Goal: Task Accomplishment & Management: Manage account settings

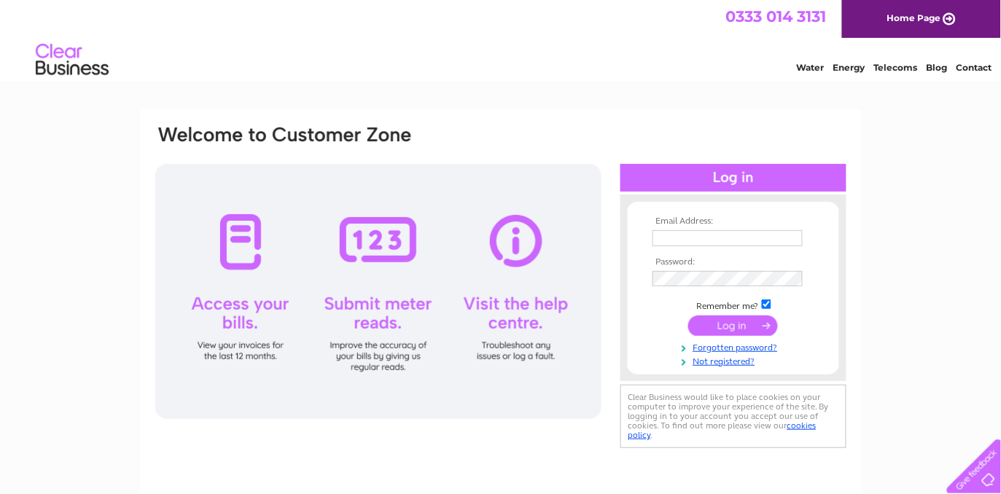
type input "[PERSON_NAME][EMAIL_ADDRESS][PERSON_NAME][DOMAIN_NAME]"
click at [735, 328] on input "submit" at bounding box center [733, 326] width 90 height 20
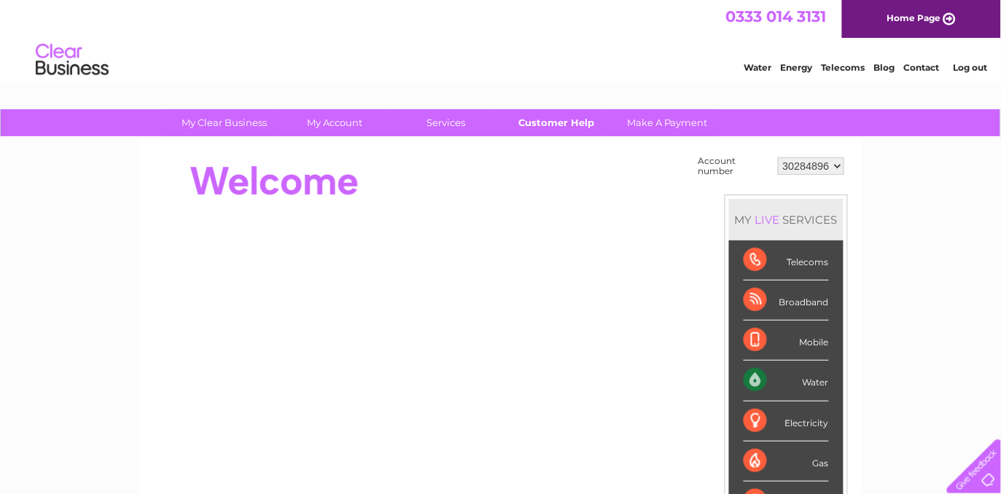
click at [544, 118] on link "Customer Help" at bounding box center [556, 122] width 120 height 27
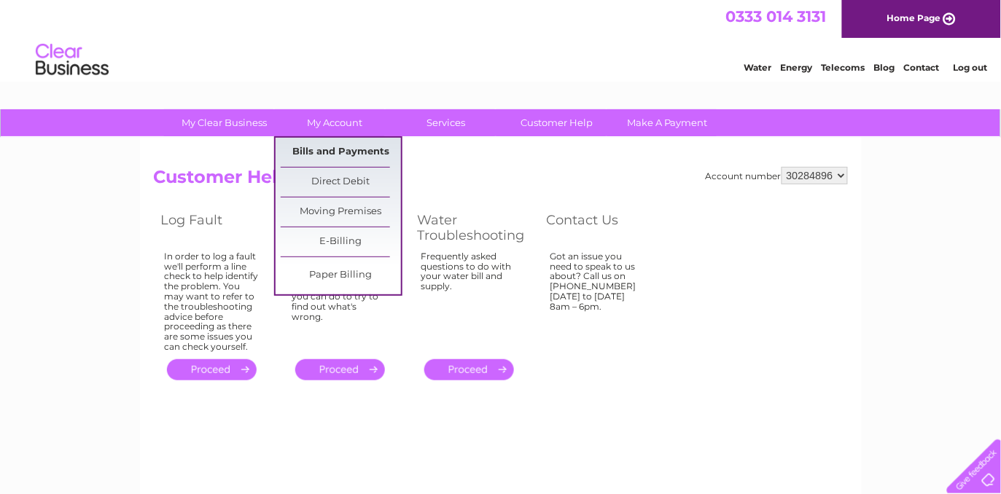
click at [328, 147] on link "Bills and Payments" at bounding box center [341, 152] width 120 height 29
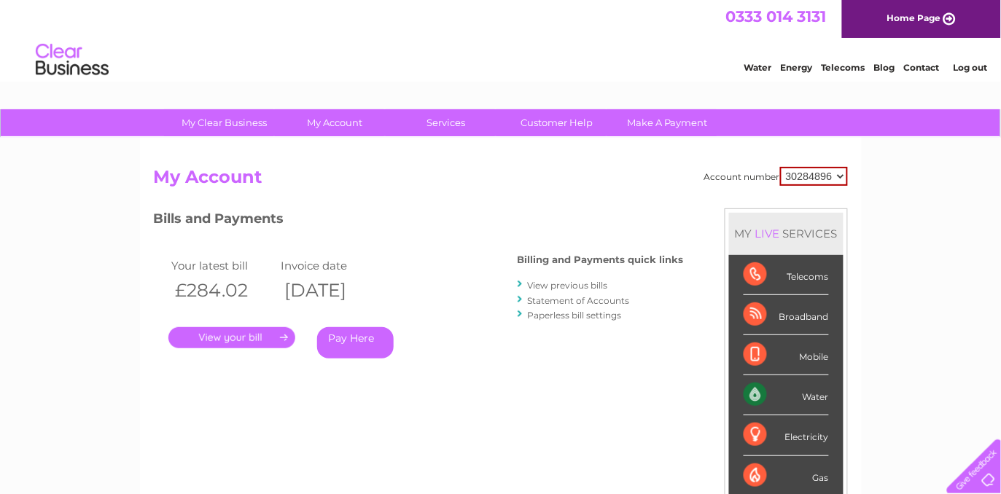
click at [553, 289] on link "View previous bills" at bounding box center [568, 285] width 80 height 11
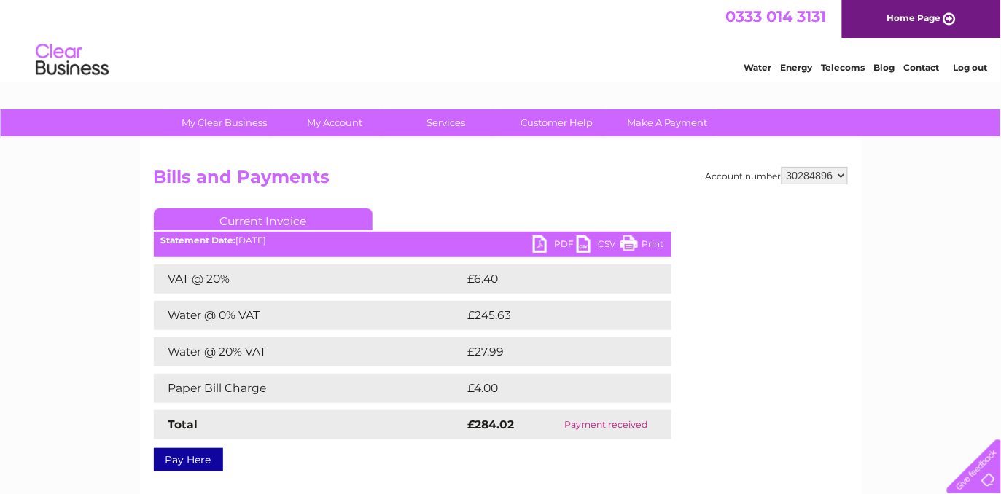
click at [540, 238] on link "PDF" at bounding box center [555, 245] width 44 height 21
drag, startPoint x: 77, startPoint y: 359, endPoint x: 93, endPoint y: 351, distance: 17.3
click at [79, 358] on div "My Clear Business Login Details My Details My Preferences Link Account My Accou…" at bounding box center [500, 452] width 1001 height 686
